Goal: Task Accomplishment & Management: Manage account settings

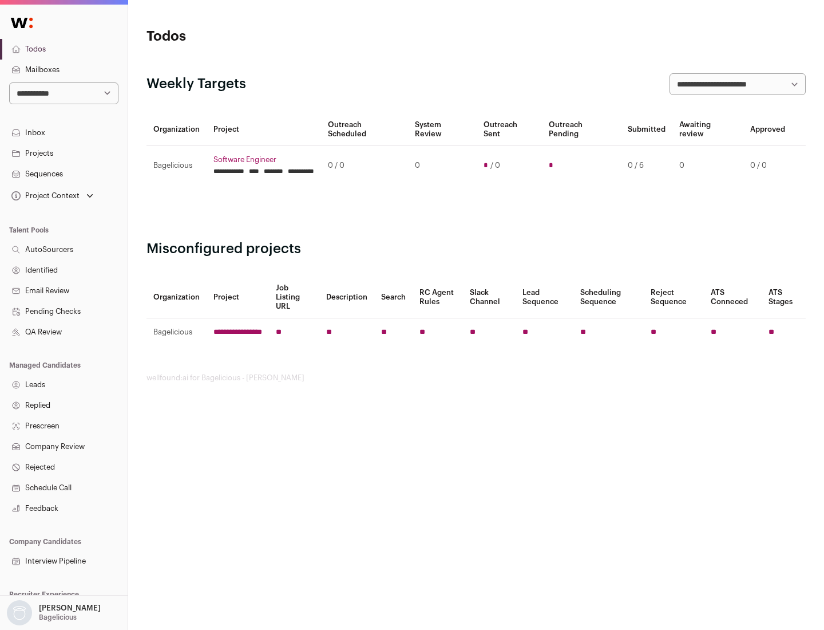
click at [64, 153] on link "Projects" at bounding box center [64, 153] width 128 height 21
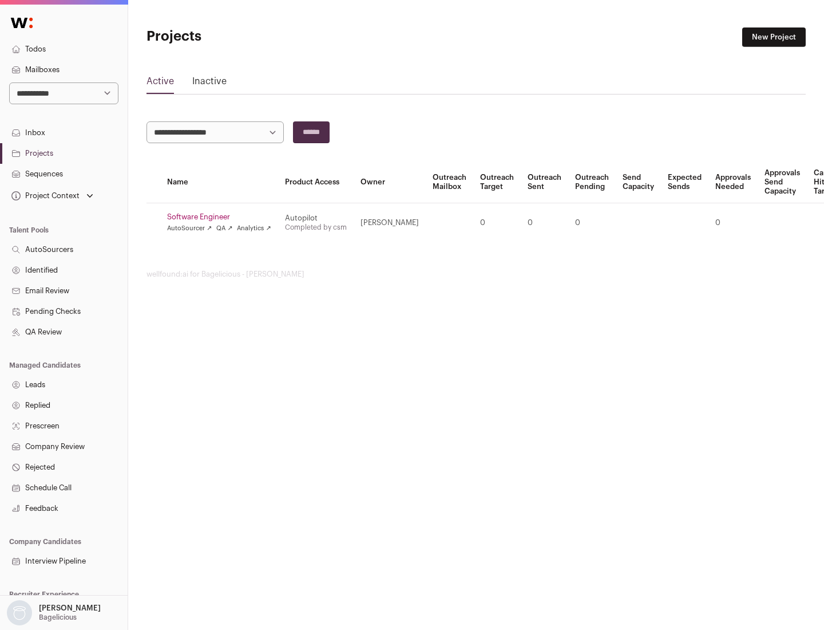
click at [223, 217] on link "Software Engineer" at bounding box center [219, 216] width 104 height 9
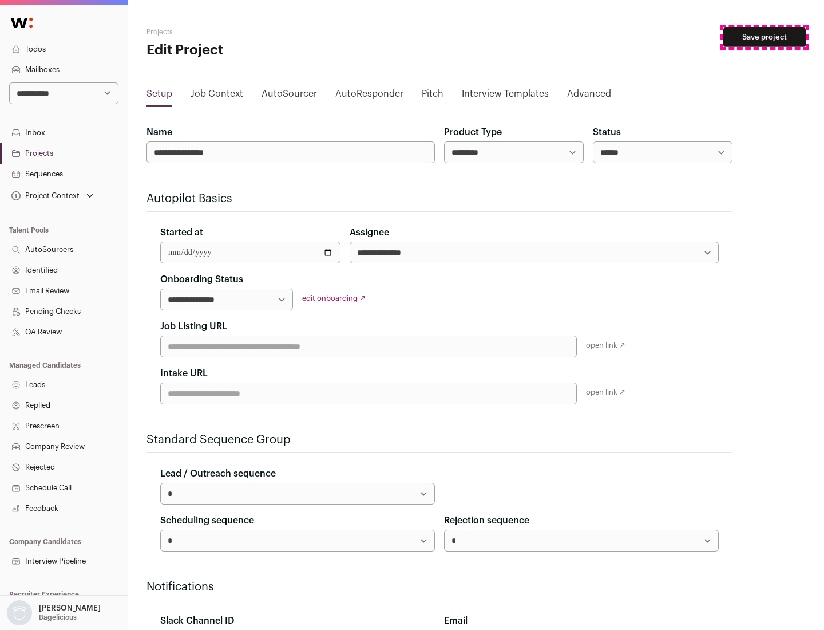
click at [765, 37] on button "Save project" at bounding box center [765, 36] width 82 height 19
